Goal: Task Accomplishment & Management: Manage account settings

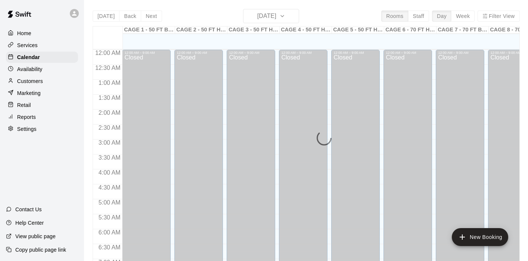
scroll to position [355, 31]
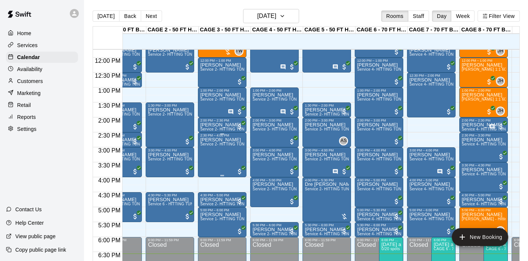
scroll to position [351, 38]
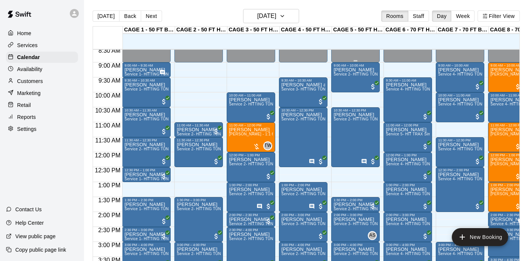
scroll to position [258, 0]
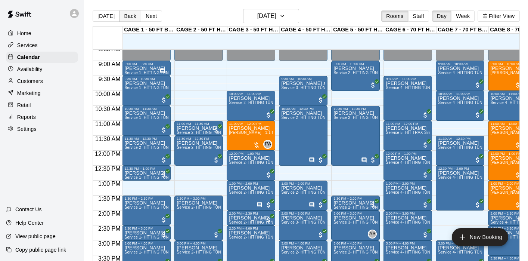
click at [125, 14] on button "Back" at bounding box center [130, 15] width 22 height 11
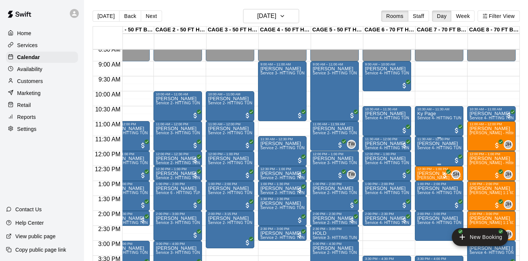
scroll to position [0, 21]
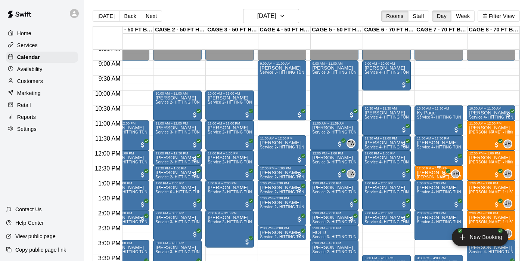
click at [431, 173] on p "Aiden Budd" at bounding box center [439, 173] width 44 height 0
click at [441, 174] on div at bounding box center [264, 130] width 528 height 261
click at [437, 173] on p "Aiden Budd" at bounding box center [439, 173] width 44 height 0
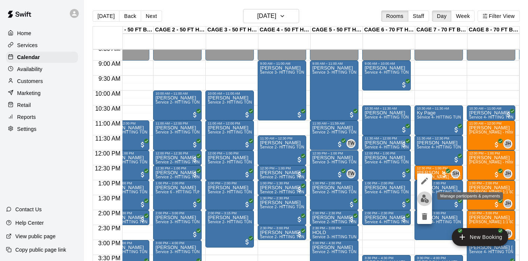
click at [424, 199] on img "edit" at bounding box center [425, 198] width 9 height 9
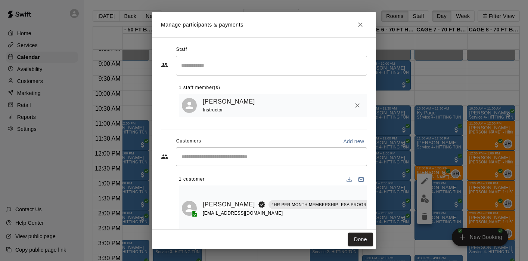
click at [210, 207] on link "Aiden Budd" at bounding box center [229, 204] width 52 height 10
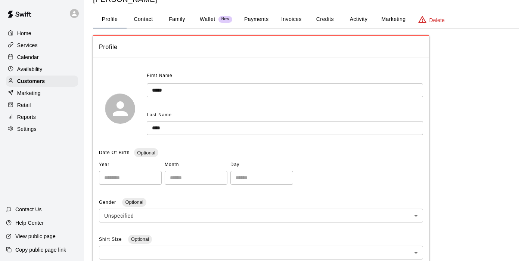
scroll to position [24, 0]
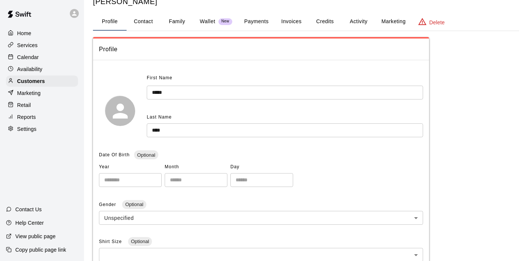
click at [176, 22] on button "Family" at bounding box center [177, 22] width 34 height 18
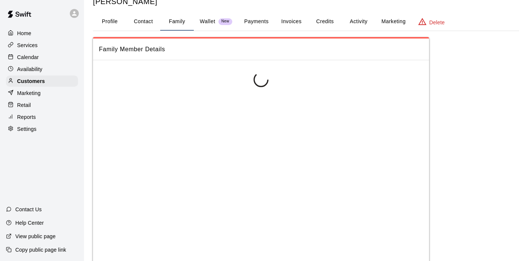
scroll to position [0, 0]
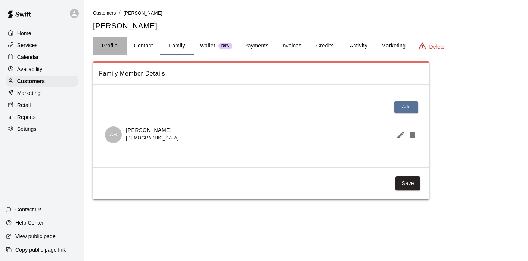
click at [116, 46] on button "Profile" at bounding box center [110, 46] width 34 height 18
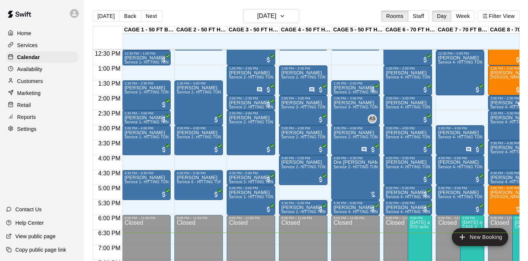
scroll to position [372, 0]
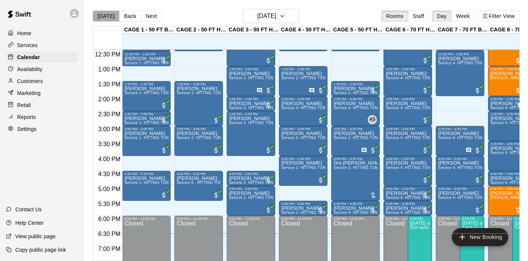
click at [110, 16] on button "[DATE]" at bounding box center [106, 15] width 27 height 11
click at [158, 18] on button "Next" at bounding box center [151, 15] width 21 height 11
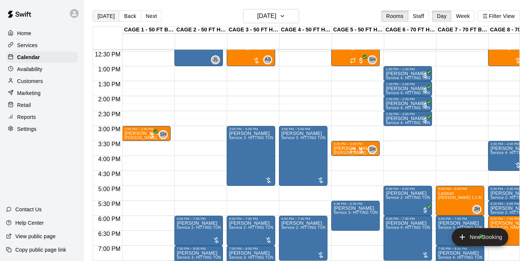
click at [103, 15] on button "[DATE]" at bounding box center [106, 15] width 27 height 11
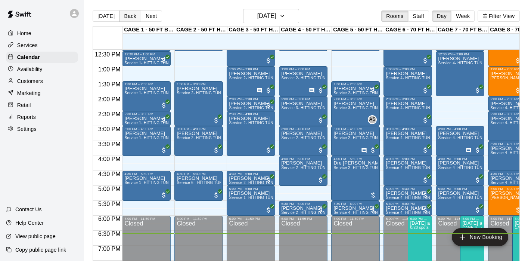
click at [129, 17] on button "Back" at bounding box center [130, 15] width 22 height 11
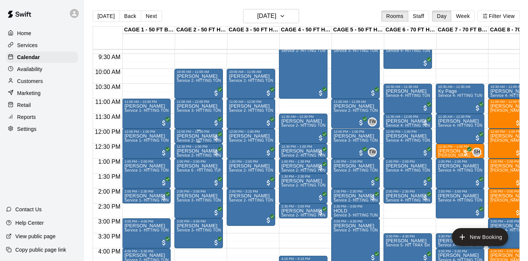
scroll to position [279, 0]
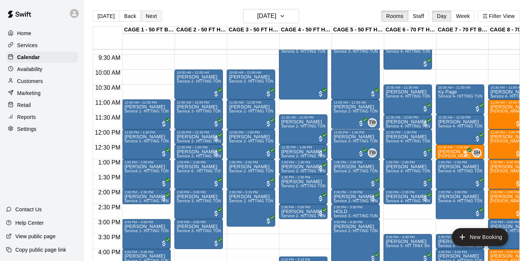
click at [151, 15] on button "Next" at bounding box center [151, 15] width 21 height 11
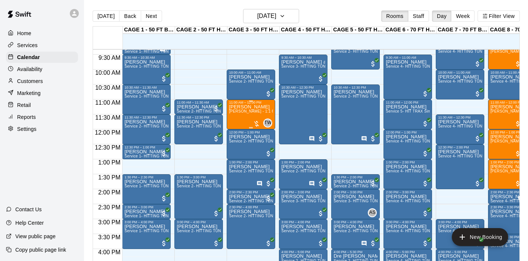
click at [245, 110] on span "[PERSON_NAME] - 1:1 60 min Baseball Hitting Lesson" at bounding box center [278, 111] width 98 height 4
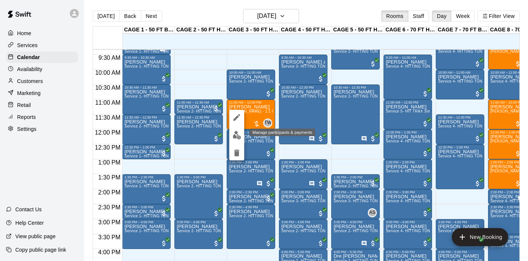
click at [239, 136] on img "edit" at bounding box center [237, 135] width 9 height 9
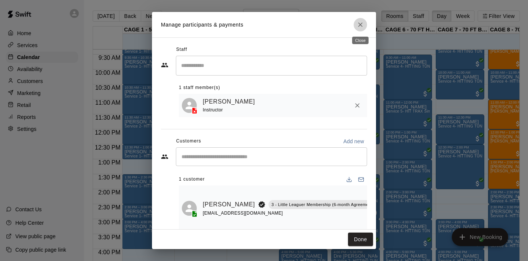
click at [359, 22] on icon "Close" at bounding box center [360, 24] width 7 height 7
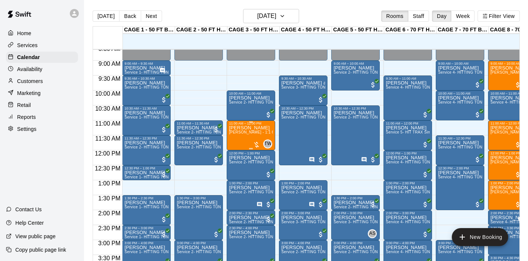
scroll to position [256, 0]
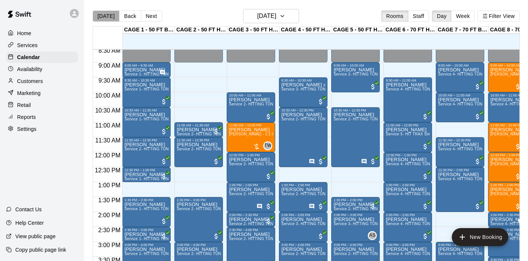
click at [110, 16] on button "[DATE]" at bounding box center [106, 15] width 27 height 11
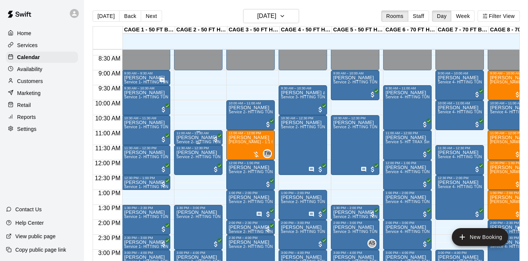
scroll to position [0, 0]
click at [238, 137] on p "[PERSON_NAME]" at bounding box center [251, 137] width 44 height 0
click at [236, 145] on icon "edit" at bounding box center [236, 145] width 9 height 9
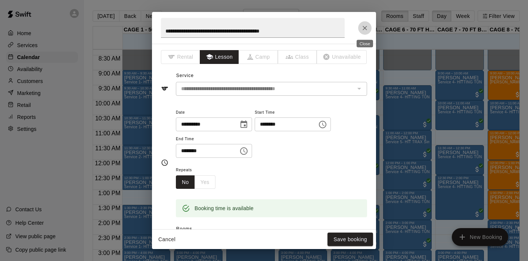
click at [365, 27] on icon "Close" at bounding box center [364, 27] width 7 height 7
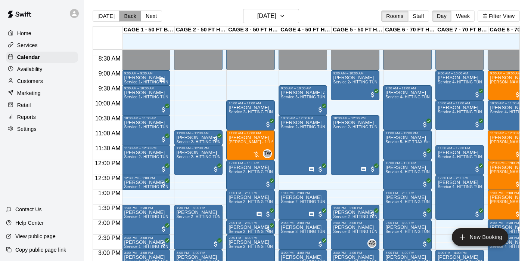
click at [125, 18] on button "Back" at bounding box center [130, 15] width 22 height 11
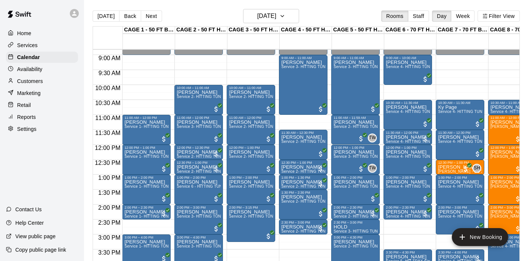
scroll to position [264, 0]
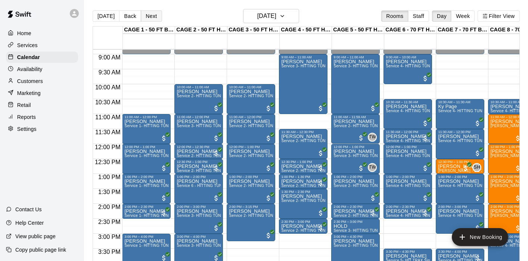
click at [154, 13] on button "Next" at bounding box center [151, 15] width 21 height 11
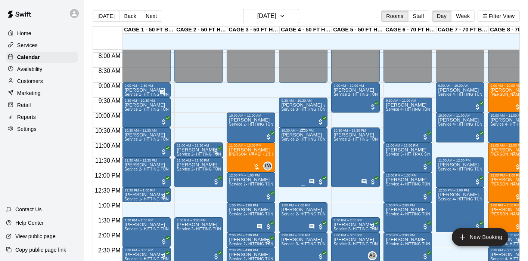
scroll to position [236, 0]
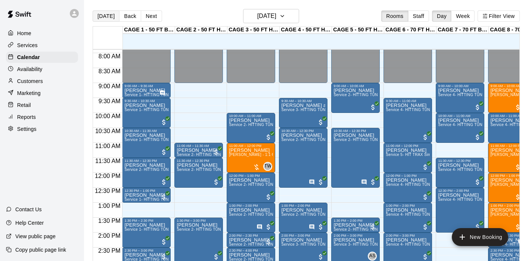
click at [101, 18] on button "[DATE]" at bounding box center [106, 15] width 27 height 11
click at [257, 20] on h6 "[DATE]" at bounding box center [266, 16] width 19 height 10
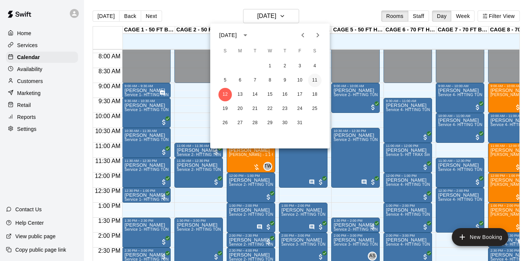
click at [315, 81] on button "11" at bounding box center [314, 80] width 13 height 13
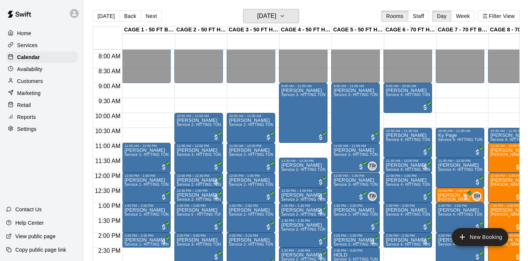
scroll to position [244, 0]
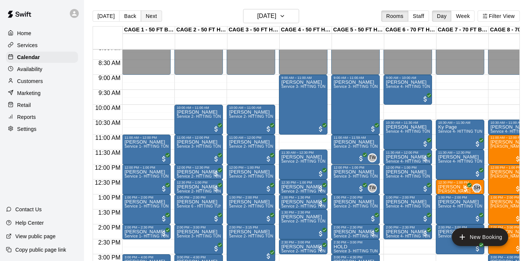
click at [155, 15] on button "Next" at bounding box center [151, 15] width 21 height 11
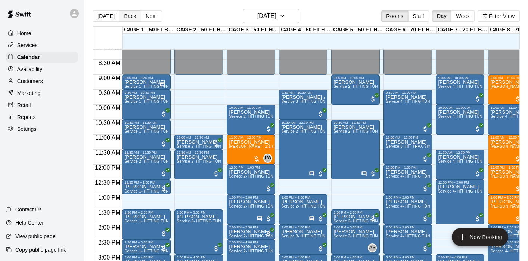
click at [122, 17] on button "Back" at bounding box center [130, 15] width 22 height 11
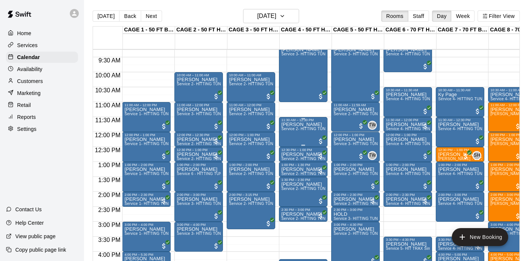
scroll to position [277, 0]
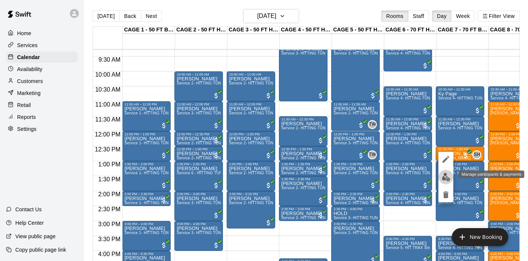
click at [445, 175] on img "edit" at bounding box center [446, 177] width 9 height 9
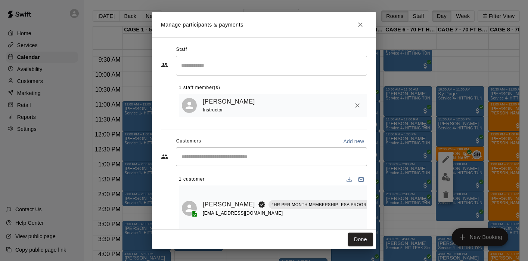
click at [209, 208] on link "Aiden Budd" at bounding box center [229, 204] width 52 height 10
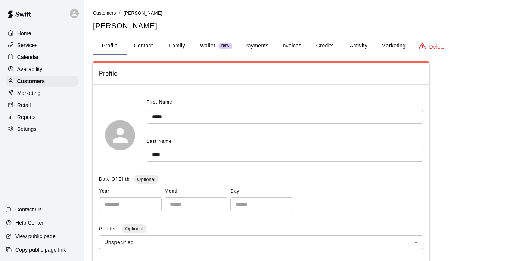
click at [356, 45] on button "Activity" at bounding box center [359, 46] width 34 height 18
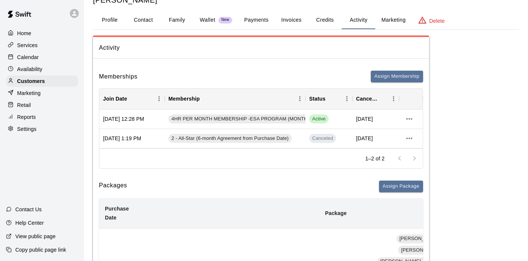
scroll to position [18, 0]
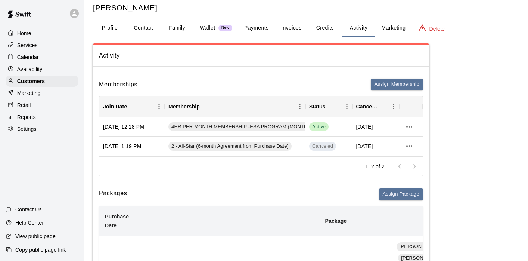
click at [286, 30] on button "Invoices" at bounding box center [292, 28] width 34 height 18
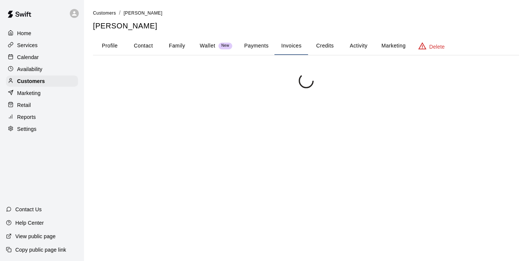
scroll to position [0, 0]
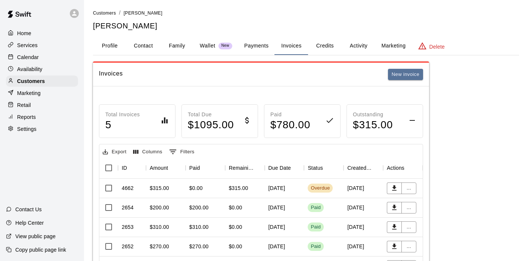
click at [252, 44] on button "Payments" at bounding box center [256, 46] width 36 height 18
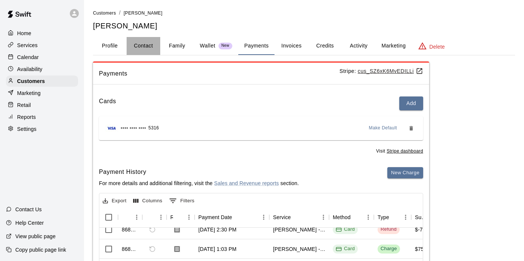
click at [149, 47] on button "Contact" at bounding box center [144, 46] width 34 height 18
select select "**"
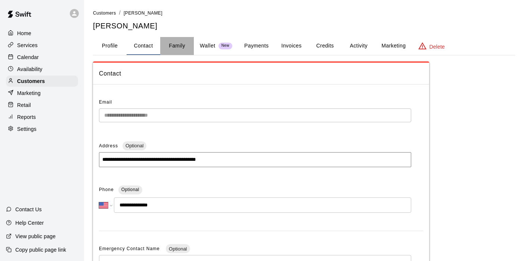
click at [176, 50] on button "Family" at bounding box center [177, 46] width 34 height 18
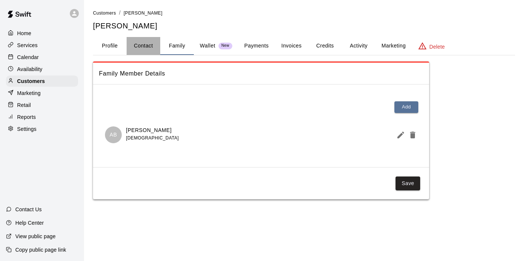
click at [137, 45] on button "Contact" at bounding box center [144, 46] width 34 height 18
select select "**"
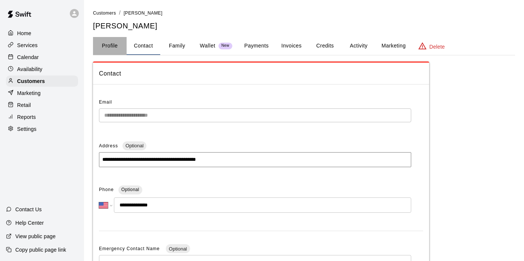
click at [114, 44] on button "Profile" at bounding box center [110, 46] width 34 height 18
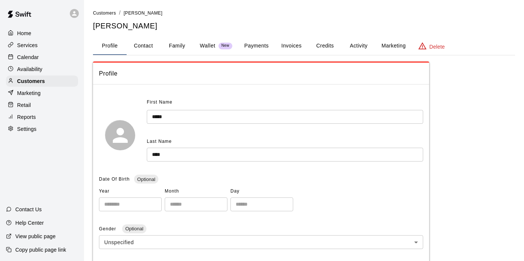
click at [36, 47] on p "Services" at bounding box center [27, 44] width 21 height 7
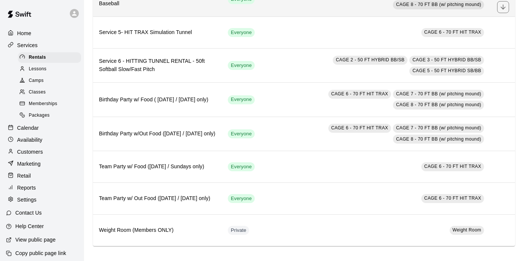
scroll to position [191, 0]
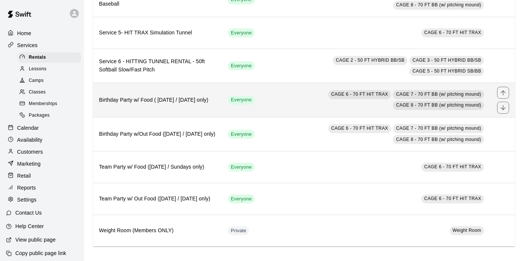
click at [164, 102] on h6 "Birthday Party w/ Food ( Saturday / Sunday's only)" at bounding box center [157, 100] width 117 height 8
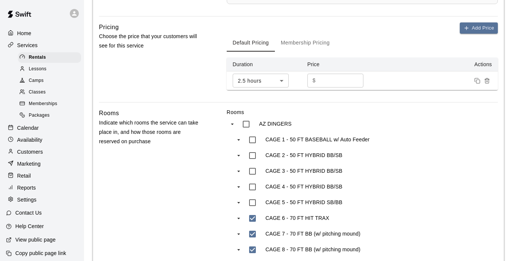
scroll to position [396, 0]
click at [25, 35] on p "Home" at bounding box center [24, 33] width 14 height 7
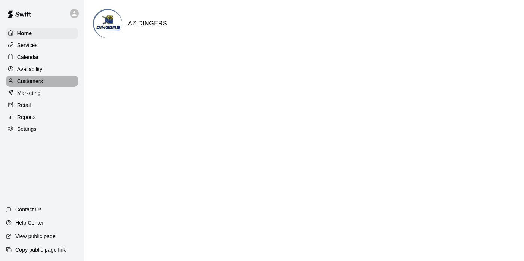
click at [31, 83] on p "Customers" at bounding box center [30, 80] width 26 height 7
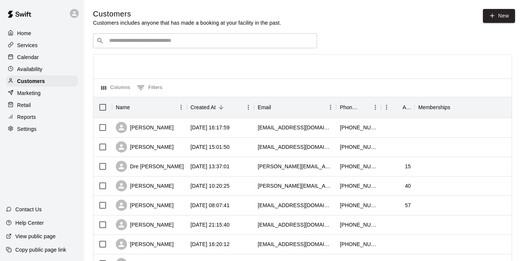
click at [128, 41] on input "Search customers by name or email" at bounding box center [210, 40] width 207 height 7
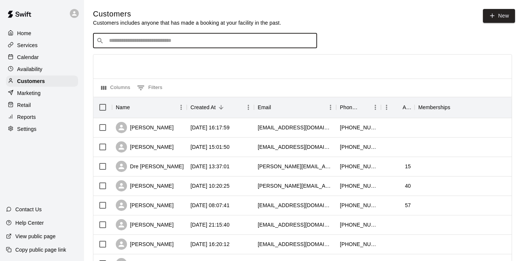
paste input "*****"
type input "*****"
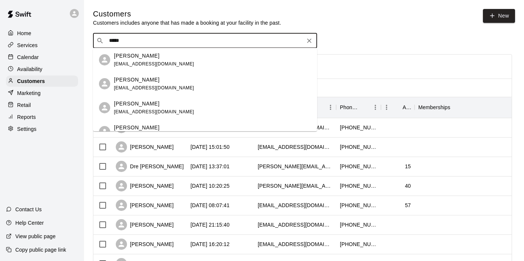
click at [129, 108] on div "Cara Magee camia10@ymail.com" at bounding box center [154, 108] width 80 height 16
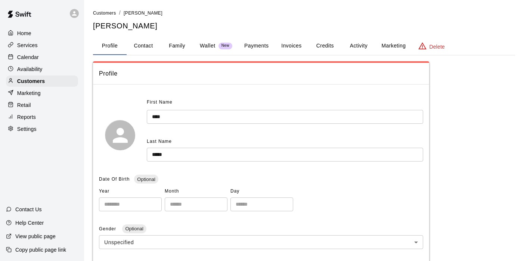
click at [148, 50] on button "Contact" at bounding box center [144, 46] width 34 height 18
select select "**"
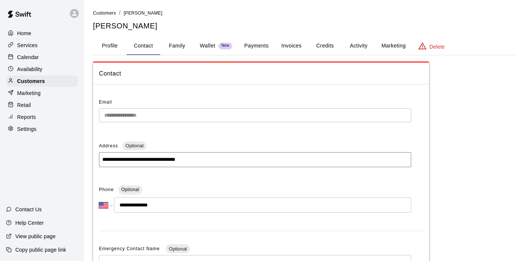
click at [97, 116] on div "**********" at bounding box center [261, 236] width 336 height 292
click at [35, 56] on p "Calendar" at bounding box center [28, 56] width 22 height 7
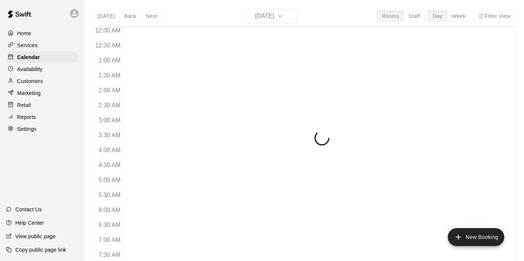
scroll to position [475, 0]
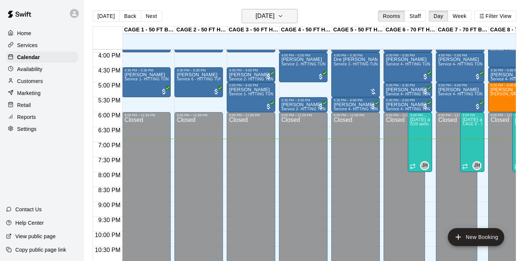
click at [275, 13] on h6 "[DATE]" at bounding box center [264, 16] width 19 height 10
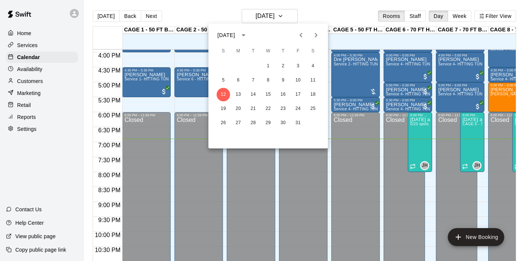
click at [319, 35] on icon "Next month" at bounding box center [315, 35] width 9 height 9
click at [222, 95] on button "9" at bounding box center [223, 94] width 13 height 13
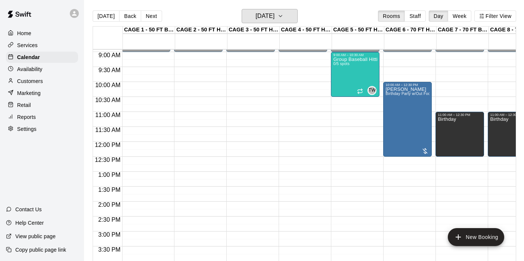
scroll to position [0, 0]
click at [400, 97] on div "Cara Magee Birthday Party w/Out Food (Saturday / Sunday's only)" at bounding box center [407, 217] width 44 height 261
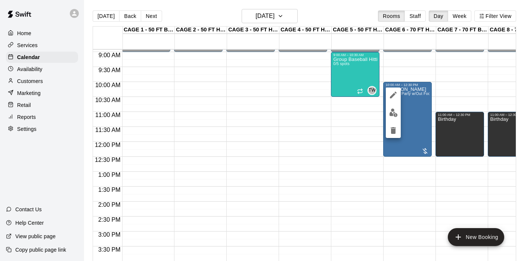
click at [341, 130] on div at bounding box center [262, 130] width 524 height 261
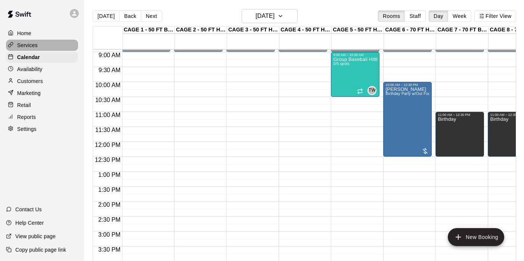
click at [27, 45] on p "Services" at bounding box center [27, 44] width 21 height 7
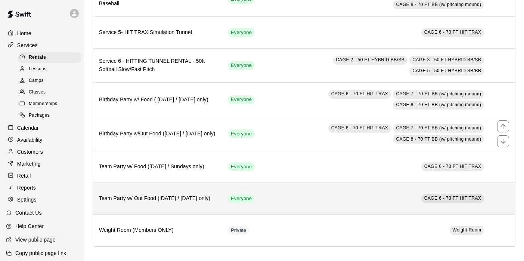
scroll to position [191, 0]
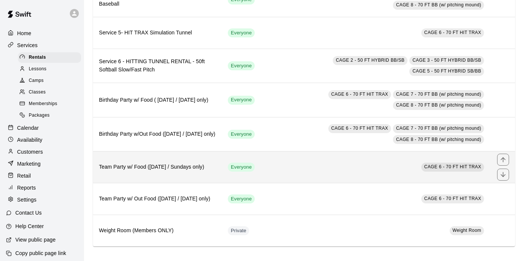
click at [181, 169] on h6 "Team Party w/ Food (Saturday / Sundays only)" at bounding box center [157, 167] width 117 height 8
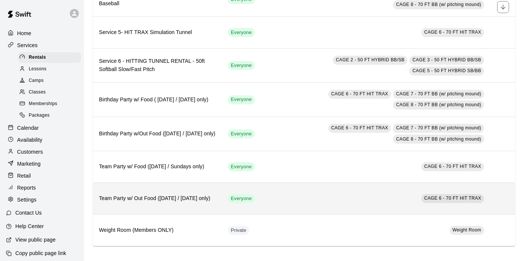
scroll to position [191, 0]
click at [183, 192] on th "Team Party w/ Out Food (Saturday / Sunday's only)" at bounding box center [157, 199] width 129 height 32
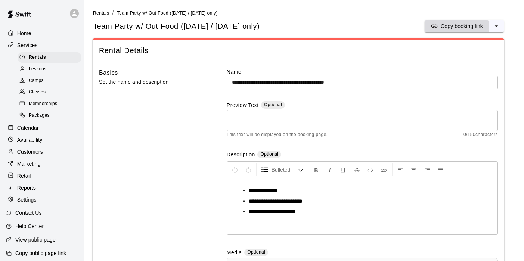
click at [460, 27] on p "Copy booking link" at bounding box center [462, 25] width 42 height 7
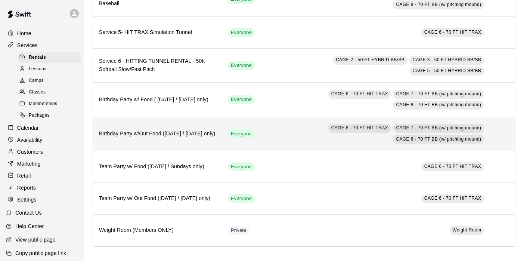
scroll to position [191, 0]
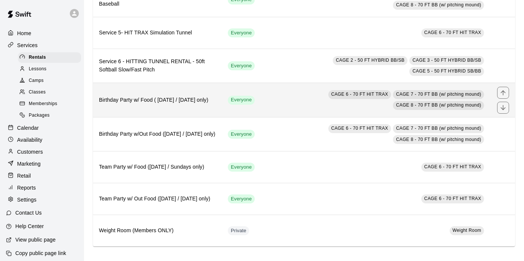
click at [173, 99] on h6 "Birthday Party w/ Food ( Saturday / Sunday's only)" at bounding box center [157, 100] width 117 height 8
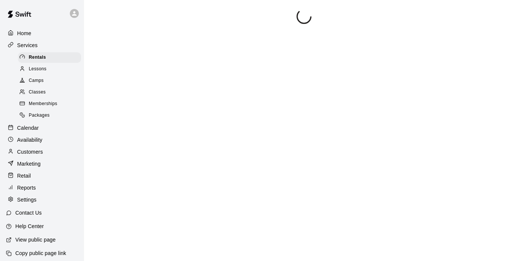
scroll to position [44, 0]
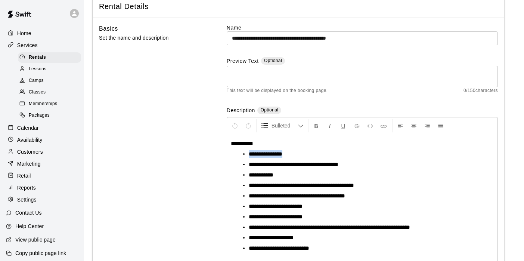
drag, startPoint x: 249, startPoint y: 151, endPoint x: 309, endPoint y: 150, distance: 59.4
click at [309, 150] on li "**********" at bounding box center [365, 153] width 233 height 7
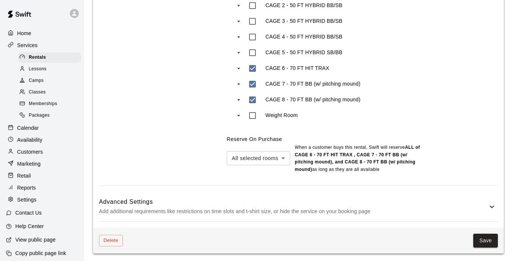
scroll to position [543, 0]
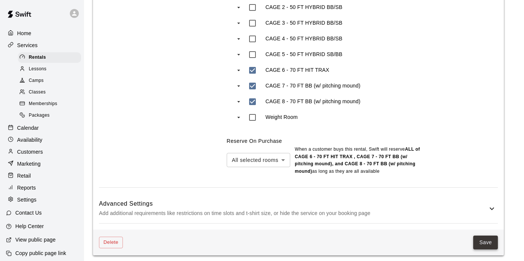
click at [484, 241] on button "Save" at bounding box center [485, 242] width 25 height 14
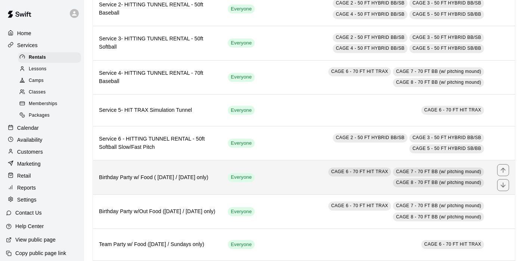
scroll to position [117, 0]
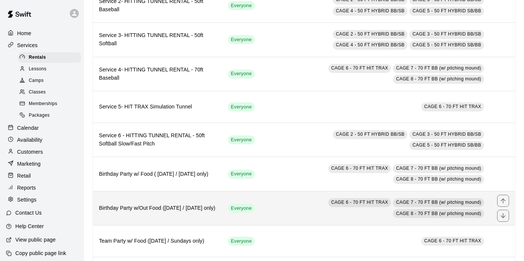
click at [193, 205] on h6 "Birthday Party w/Out Food (Saturday / Sunday's only)" at bounding box center [157, 208] width 117 height 8
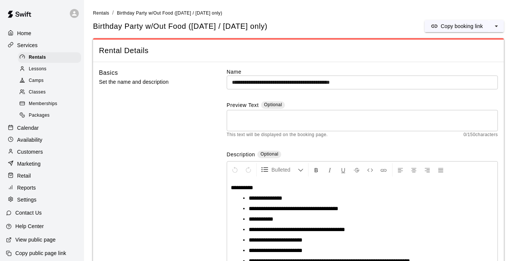
scroll to position [31, 0]
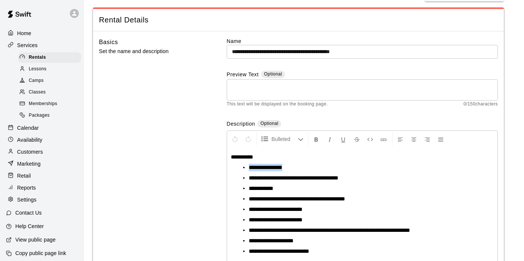
drag, startPoint x: 294, startPoint y: 167, endPoint x: 232, endPoint y: 167, distance: 61.6
click at [232, 167] on div "**********" at bounding box center [362, 209] width 270 height 123
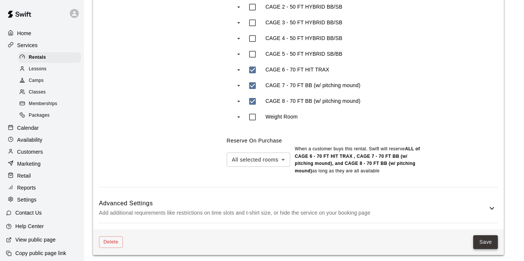
scroll to position [533, 0]
click at [481, 239] on button "Save" at bounding box center [485, 242] width 25 height 14
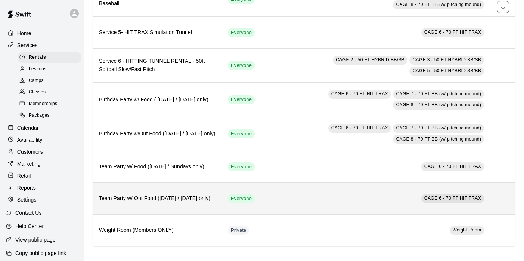
scroll to position [191, 0]
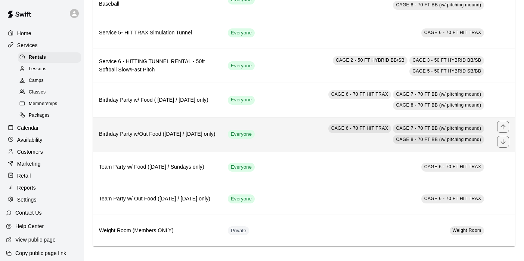
click at [180, 140] on th "Birthday Party w/Out Food (Saturday / Sunday's only)" at bounding box center [157, 134] width 129 height 34
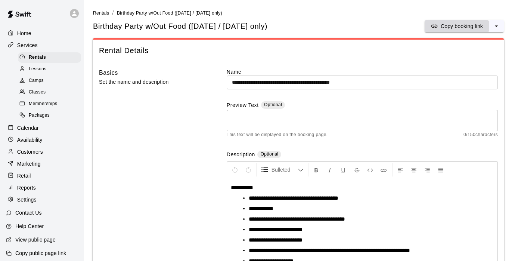
click at [468, 24] on p "Copy booking link" at bounding box center [462, 25] width 42 height 7
click at [99, 15] on span "Rentals" at bounding box center [101, 12] width 16 height 5
